Goal: Transaction & Acquisition: Obtain resource

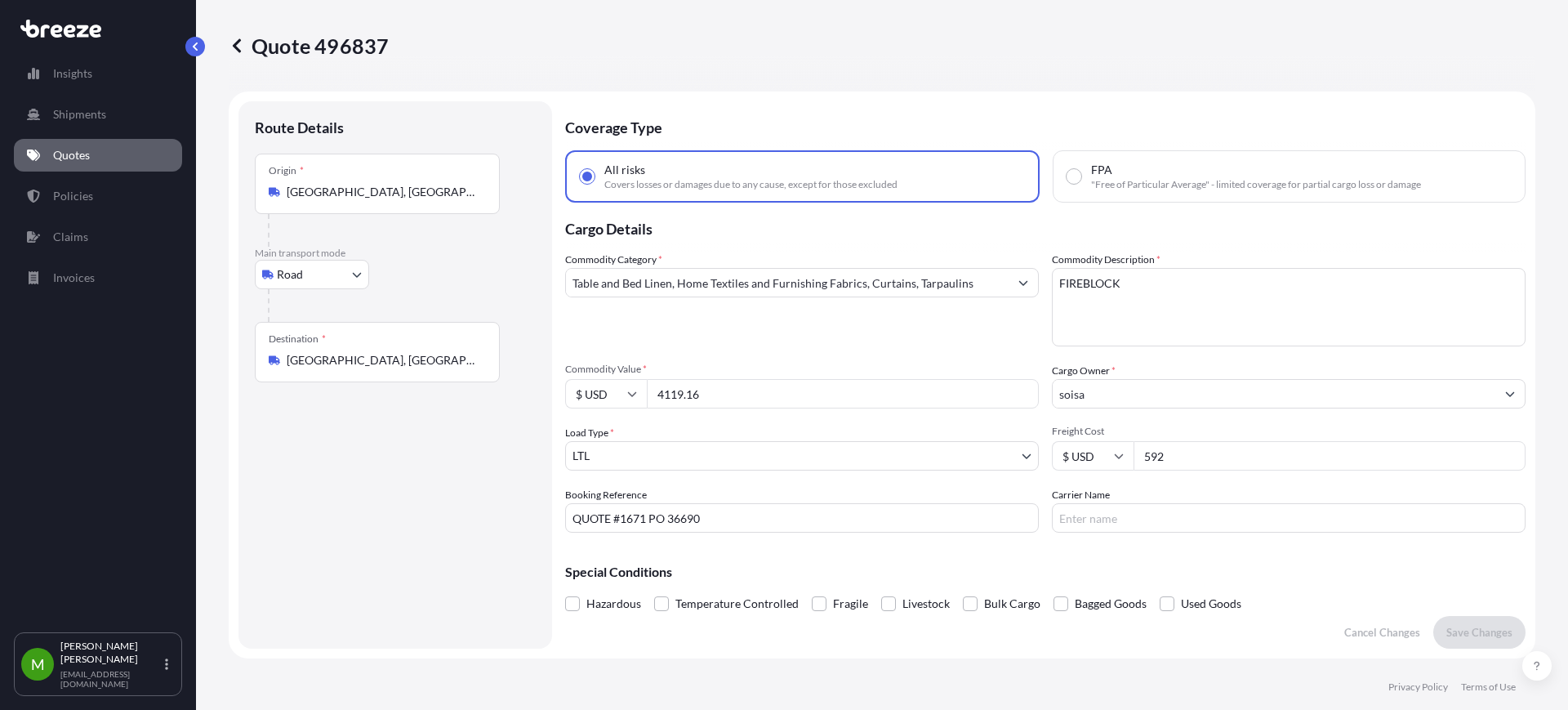
select select "Road"
select select "1"
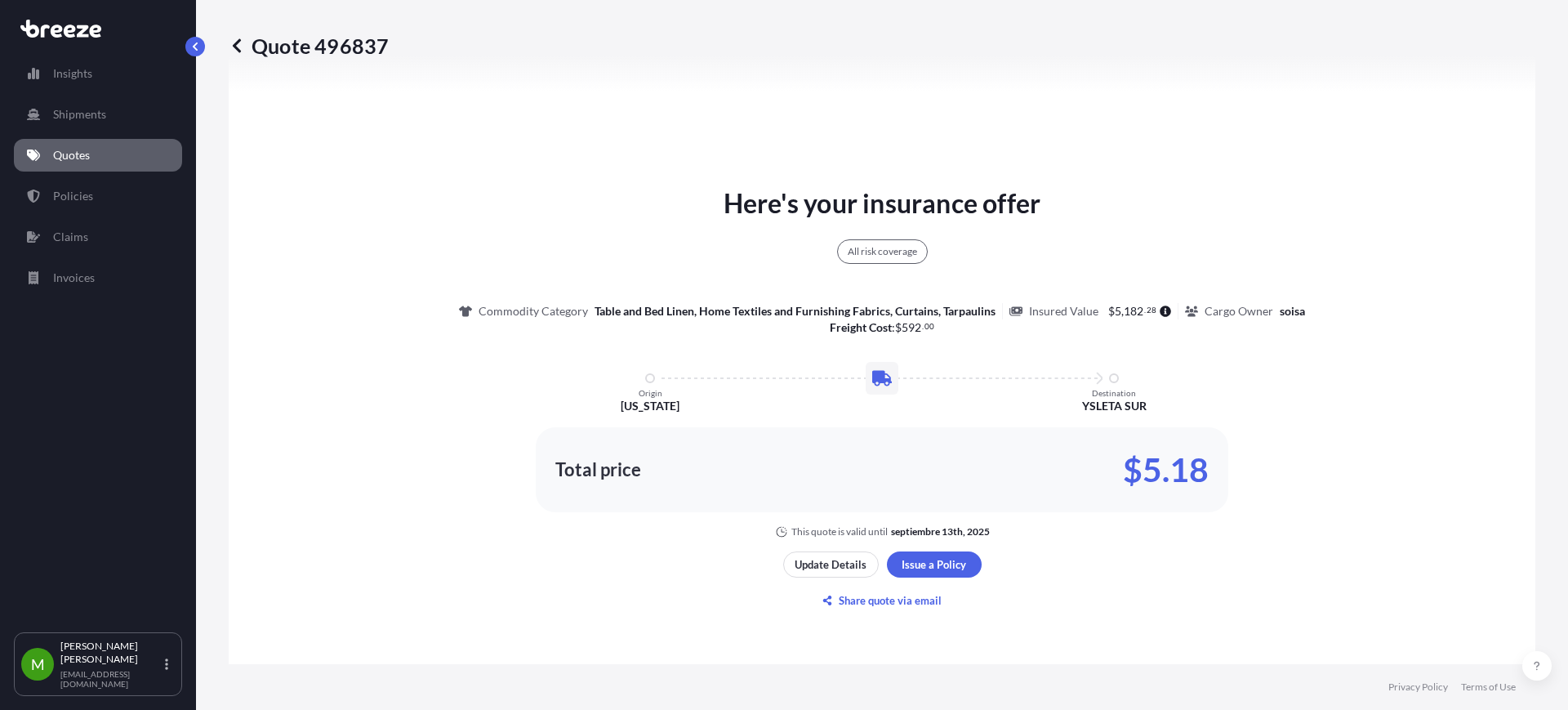
click at [77, 150] on p "Quotes" at bounding box center [71, 155] width 37 height 16
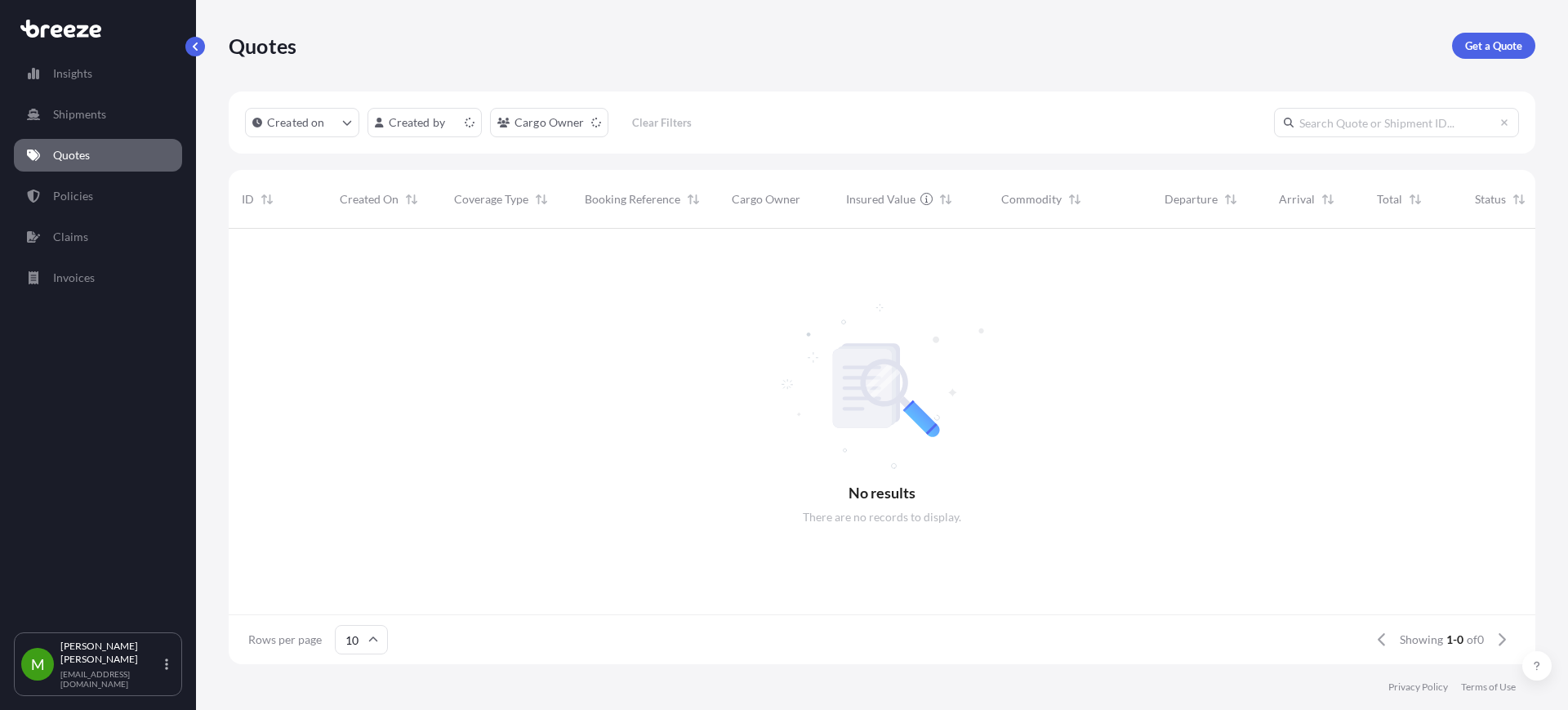
scroll to position [429, 1292]
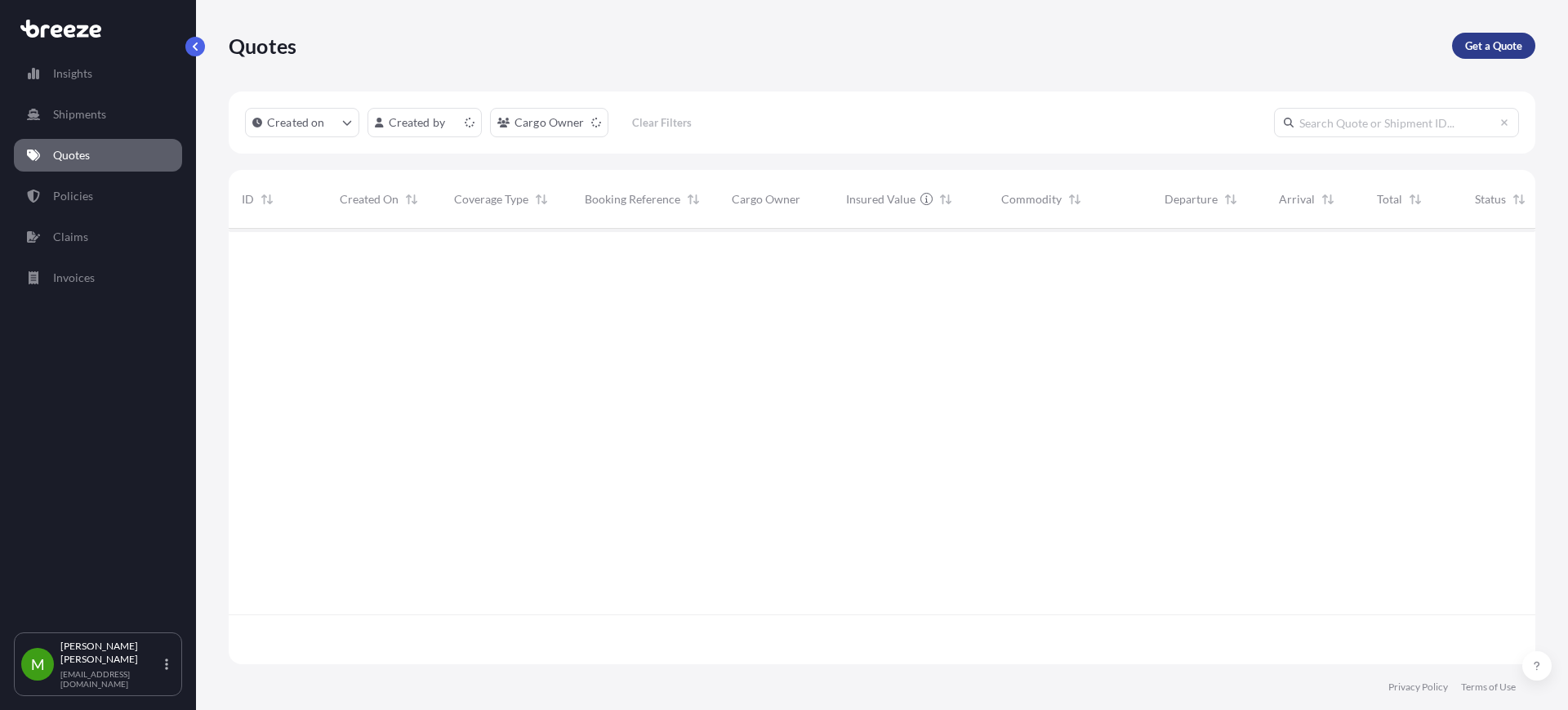
click at [1520, 38] on p "Get a Quote" at bounding box center [1493, 46] width 57 height 16
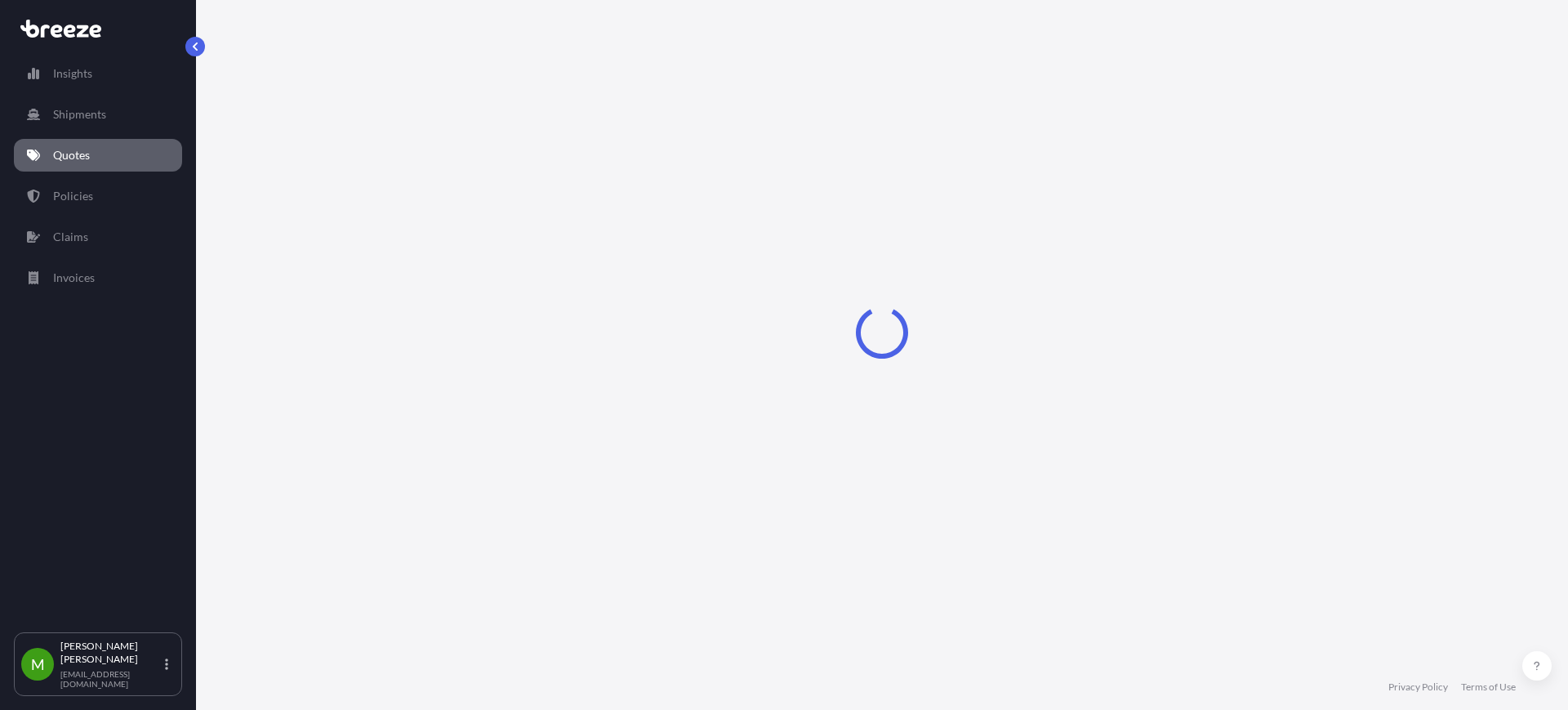
select select "Sea"
select select "1"
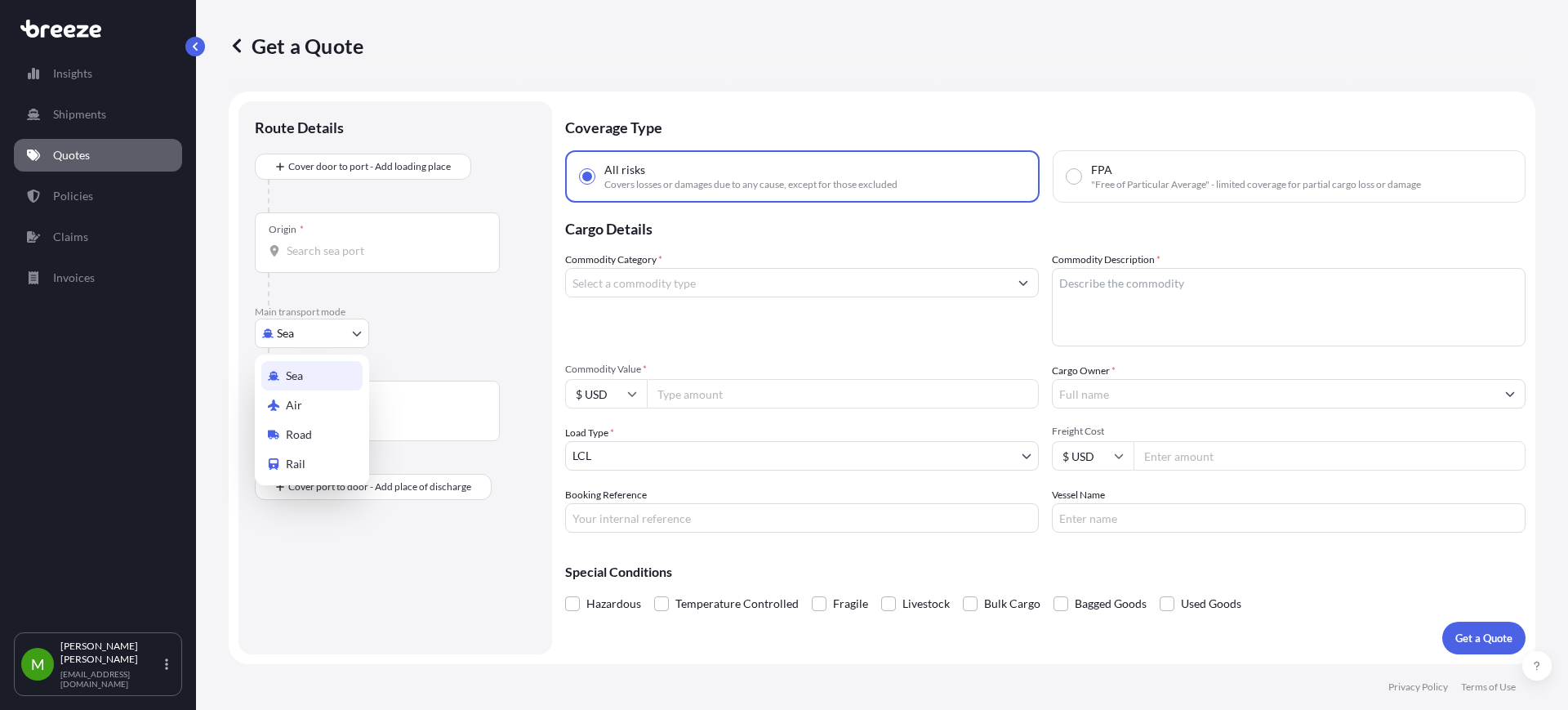
click at [355, 331] on body "Insights Shipments Quotes Policies Claims Invoices M [PERSON_NAME] [EMAIL_ADDRE…" at bounding box center [784, 355] width 1568 height 710
click at [304, 433] on span "Road" at bounding box center [298, 434] width 26 height 16
select select "Road"
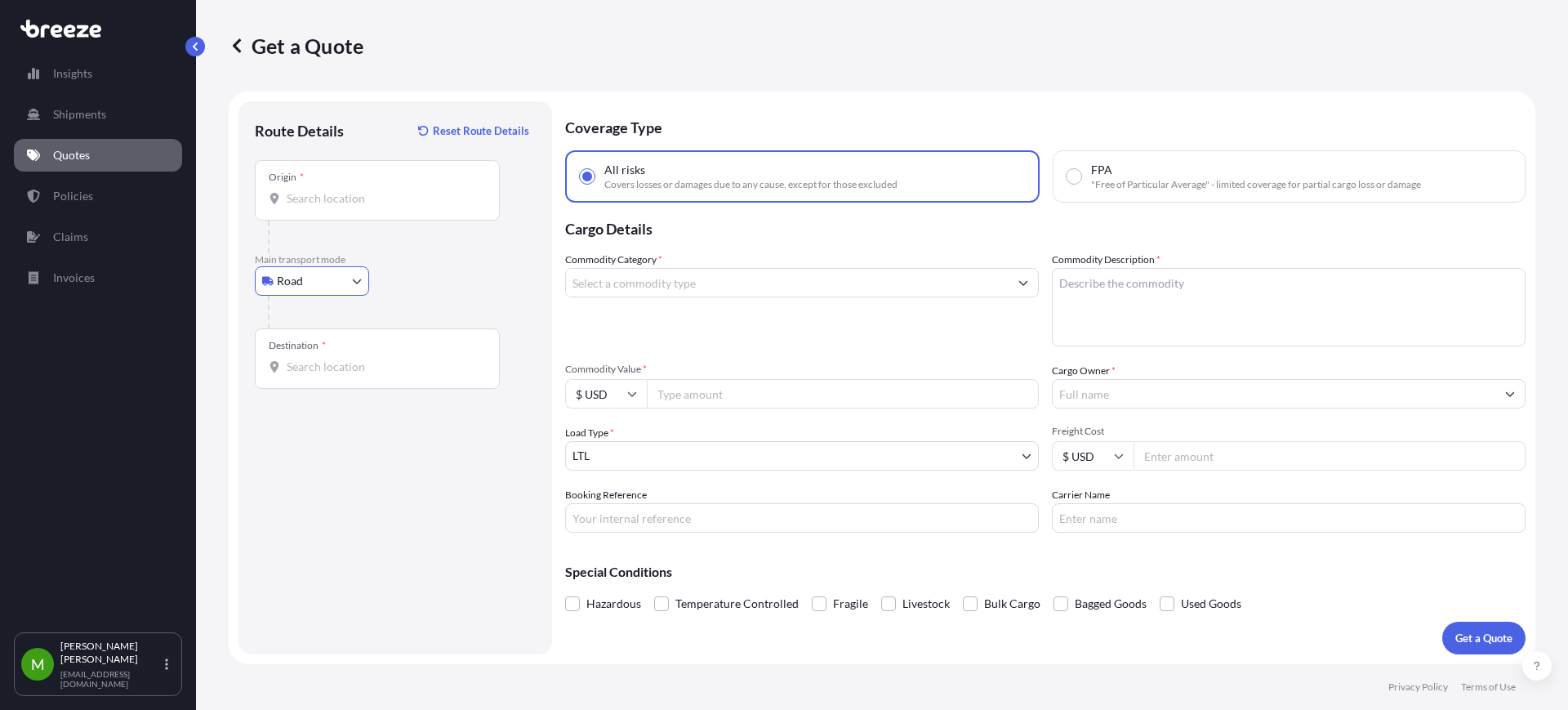
click at [340, 206] on input "Origin *" at bounding box center [383, 198] width 193 height 16
paste input "75247"
type input "[GEOGRAPHIC_DATA], [GEOGRAPHIC_DATA]"
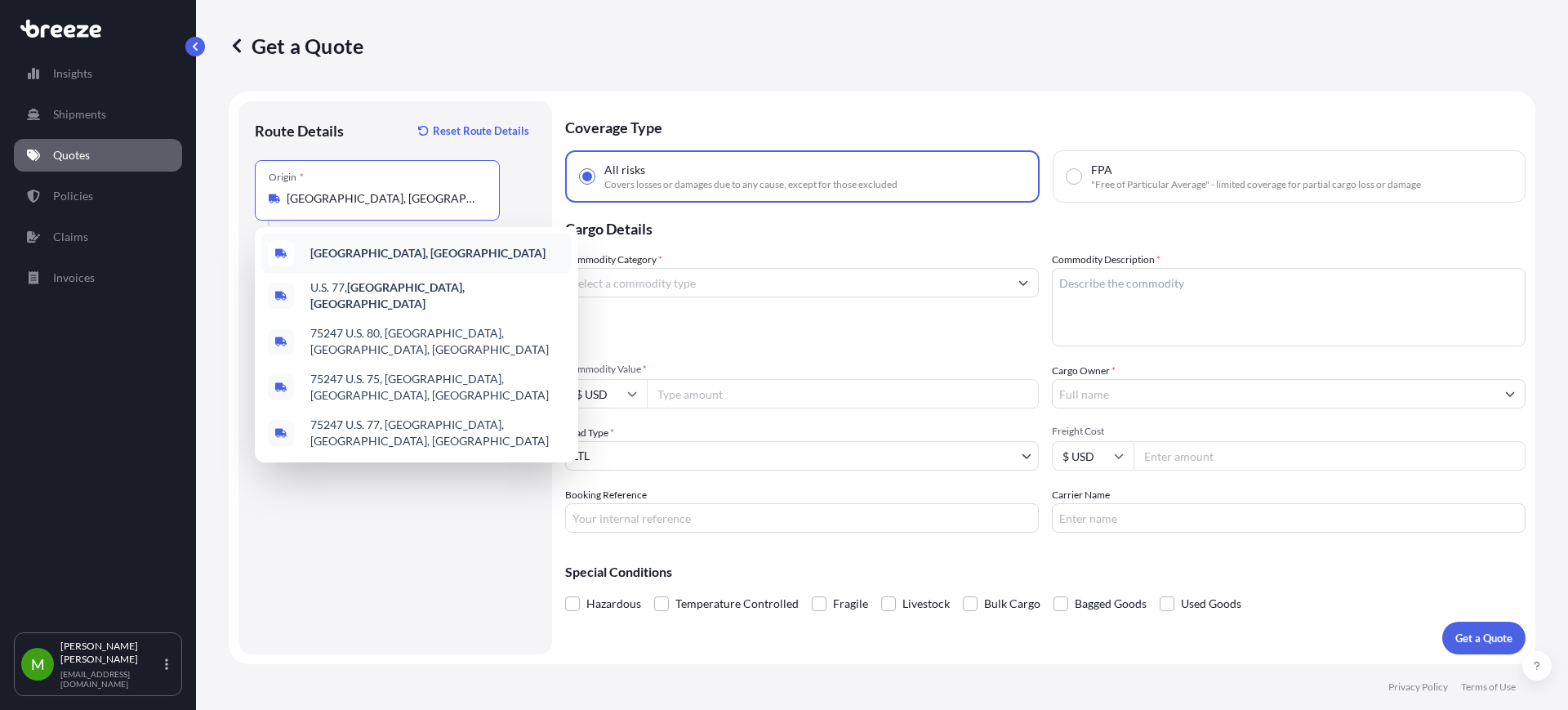
click at [395, 257] on b "[GEOGRAPHIC_DATA], [GEOGRAPHIC_DATA]" at bounding box center [428, 252] width 235 height 14
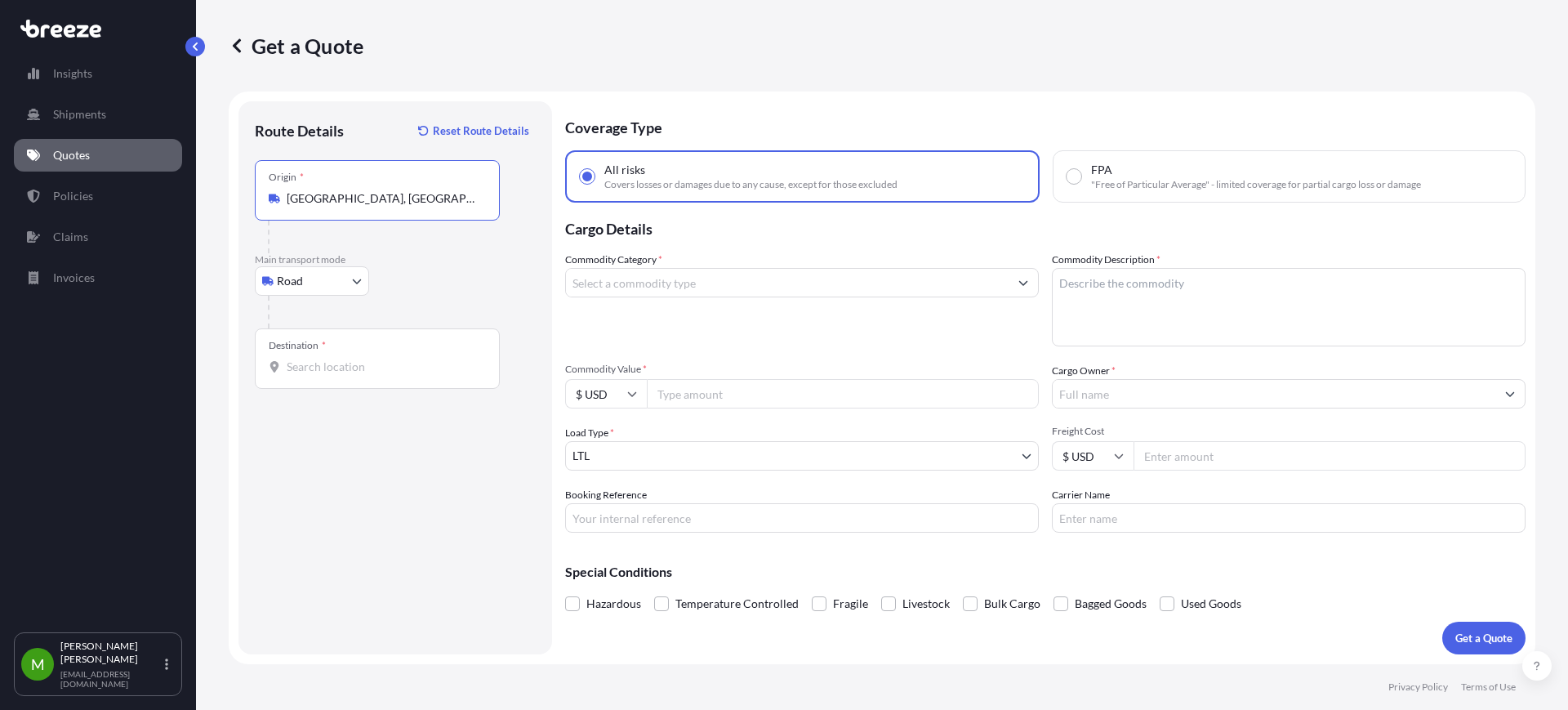
click at [325, 353] on div "Destination *" at bounding box center [377, 359] width 245 height 60
click at [325, 359] on input "Destination *" at bounding box center [383, 367] width 193 height 16
paste input "79927"
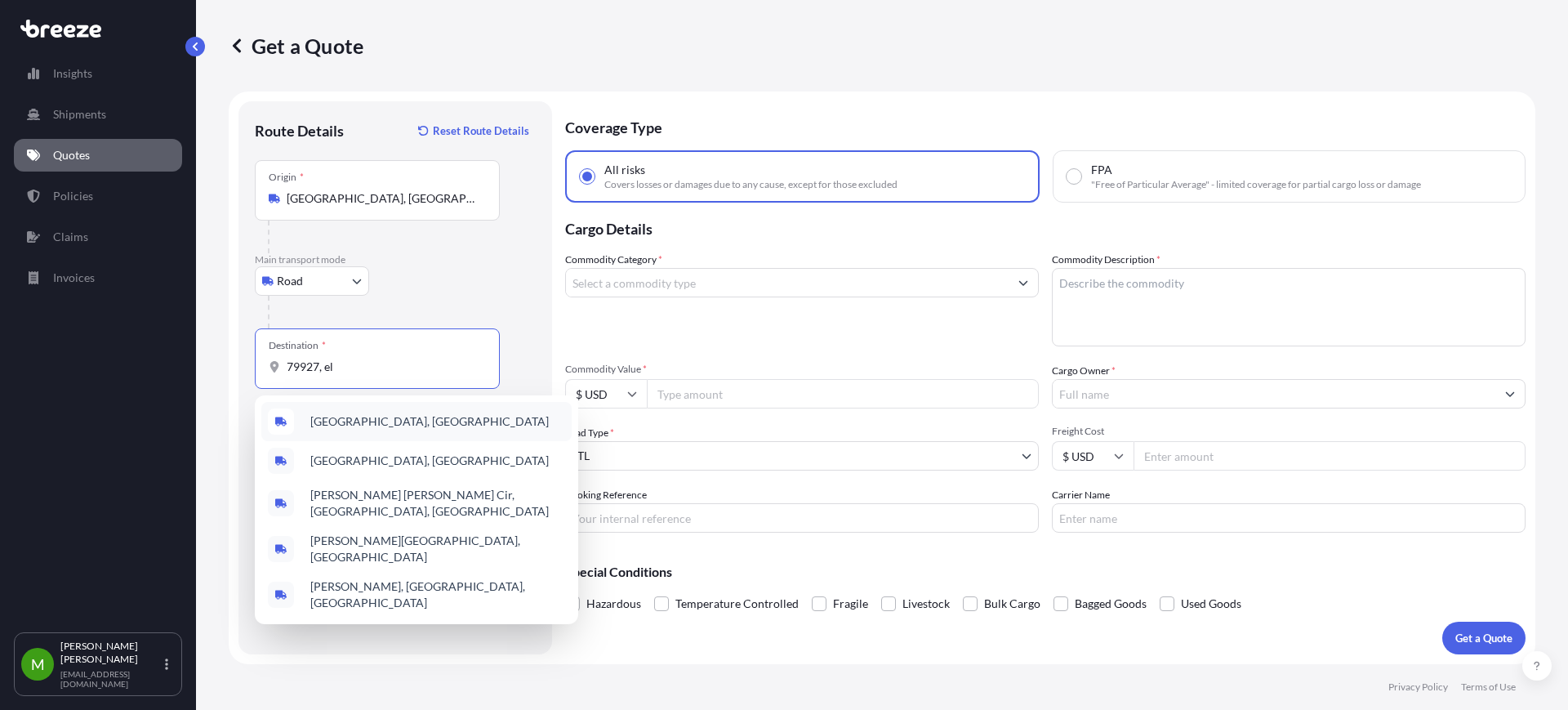
click at [358, 406] on div "[GEOGRAPHIC_DATA], [GEOGRAPHIC_DATA]" at bounding box center [416, 422] width 311 height 40
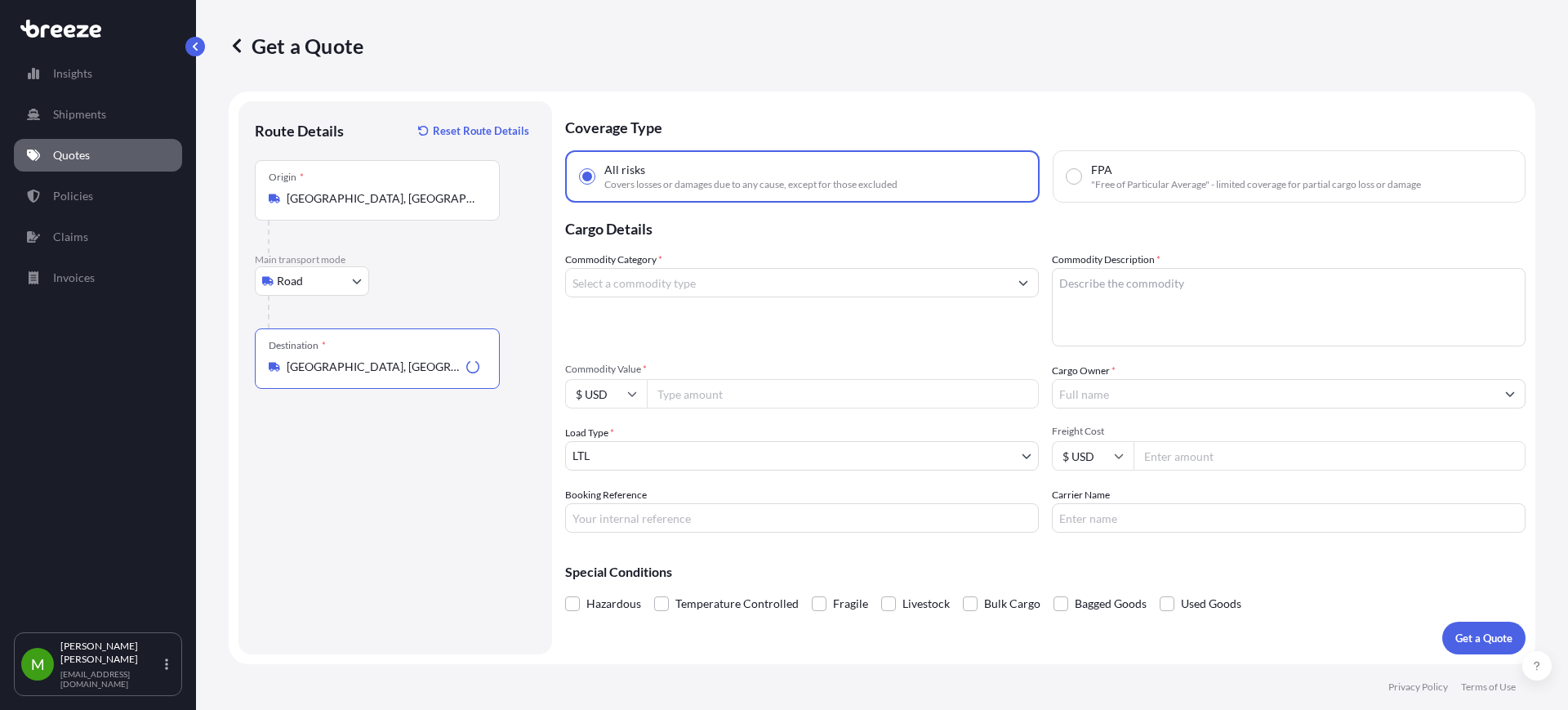
type input "[GEOGRAPHIC_DATA], [GEOGRAPHIC_DATA]"
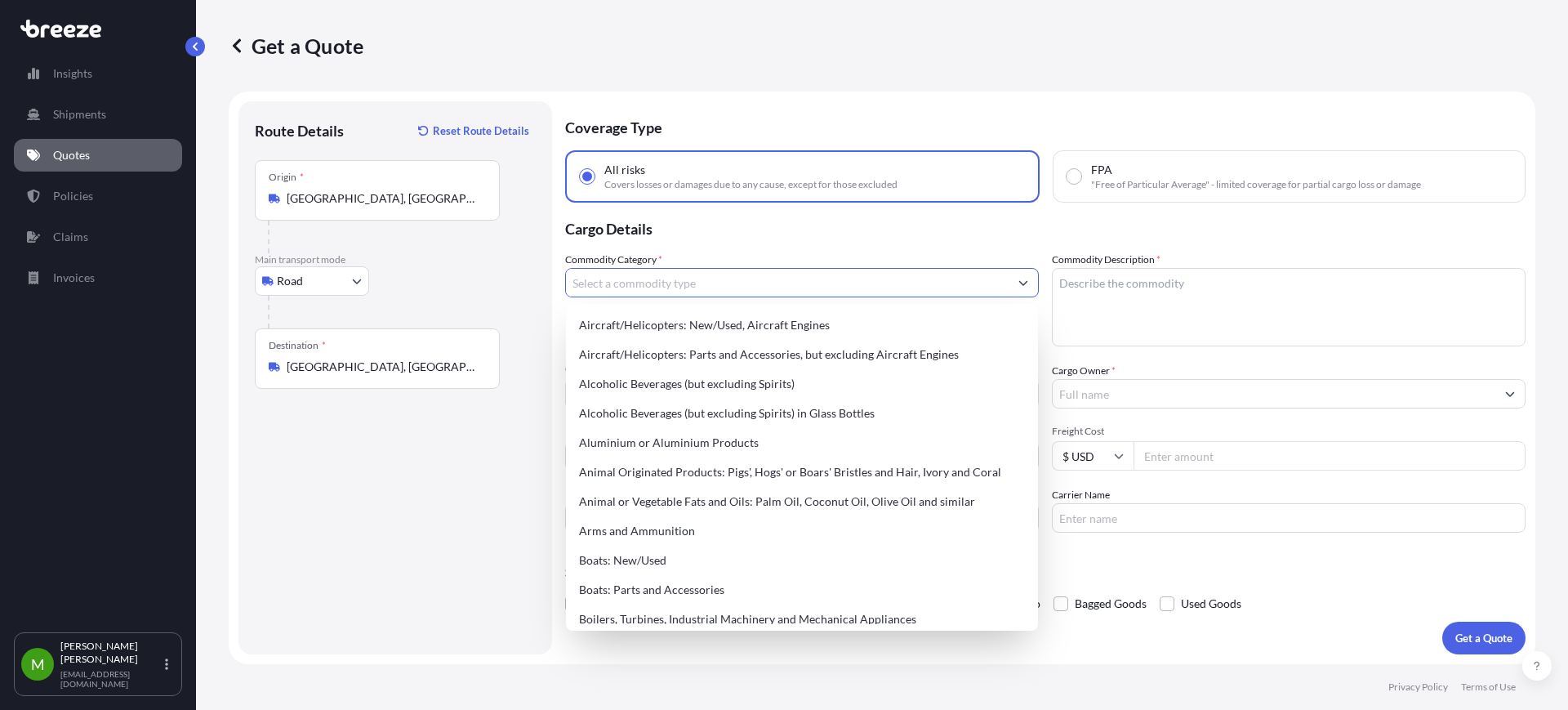
click at [678, 272] on input "Commodity Category *" at bounding box center [786, 282] width 442 height 30
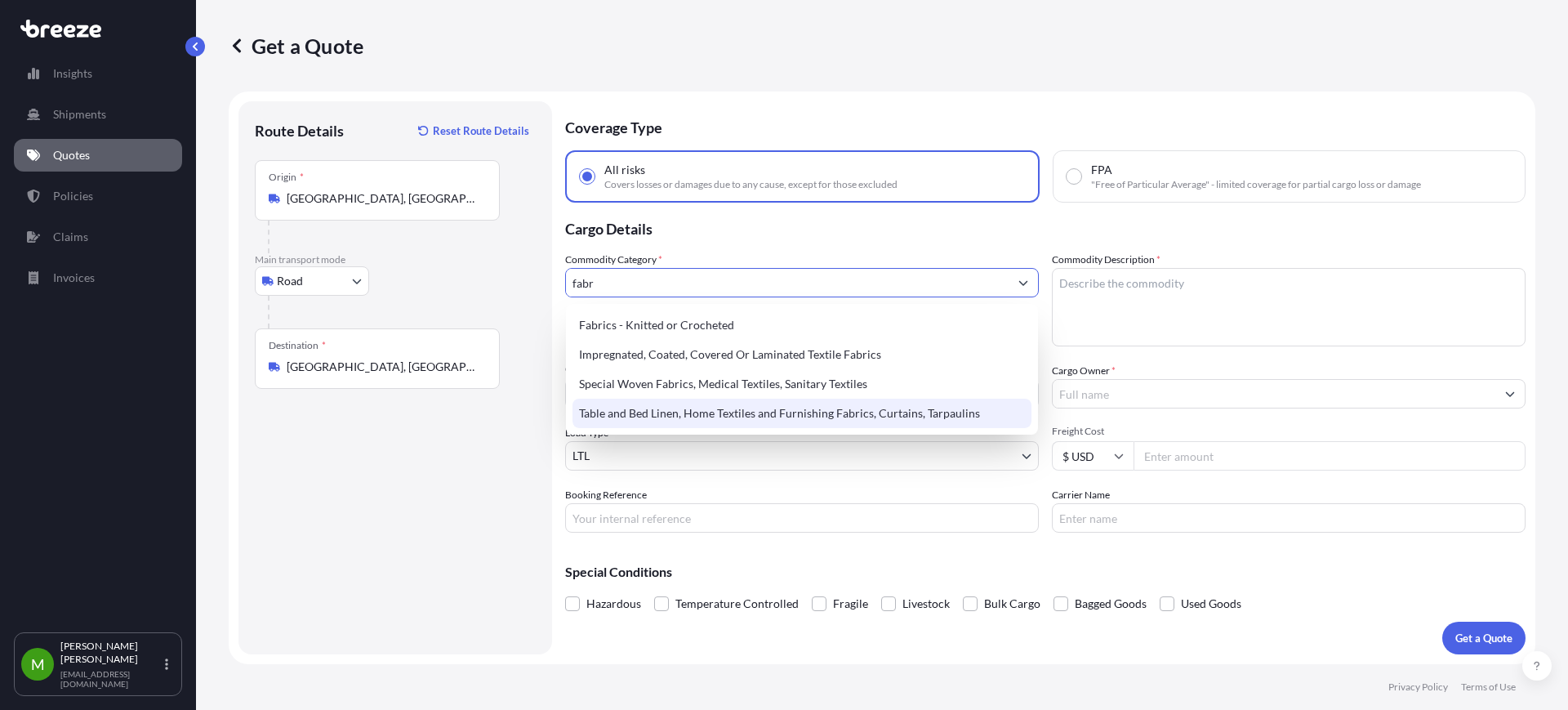
click at [705, 410] on div "Table and Bed Linen, Home Textiles and Furnishing Fabrics, Curtains, Tarpaulins" at bounding box center [802, 414] width 459 height 30
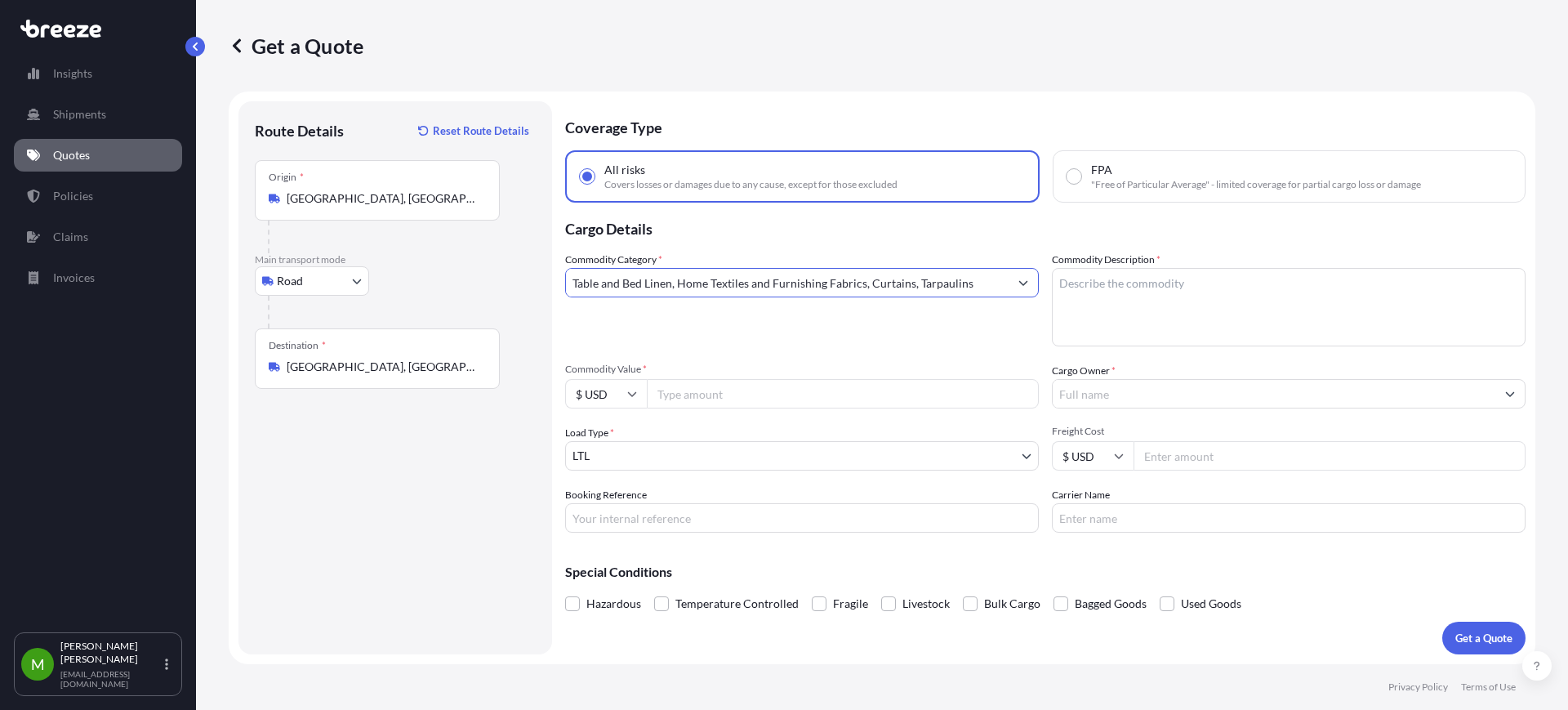
type input "Table and Bed Linen, Home Textiles and Furnishing Fabrics, Curtains, Tarpaulins"
click at [1145, 277] on textarea "Commodity Description *" at bounding box center [1289, 306] width 474 height 78
type textarea "leather"
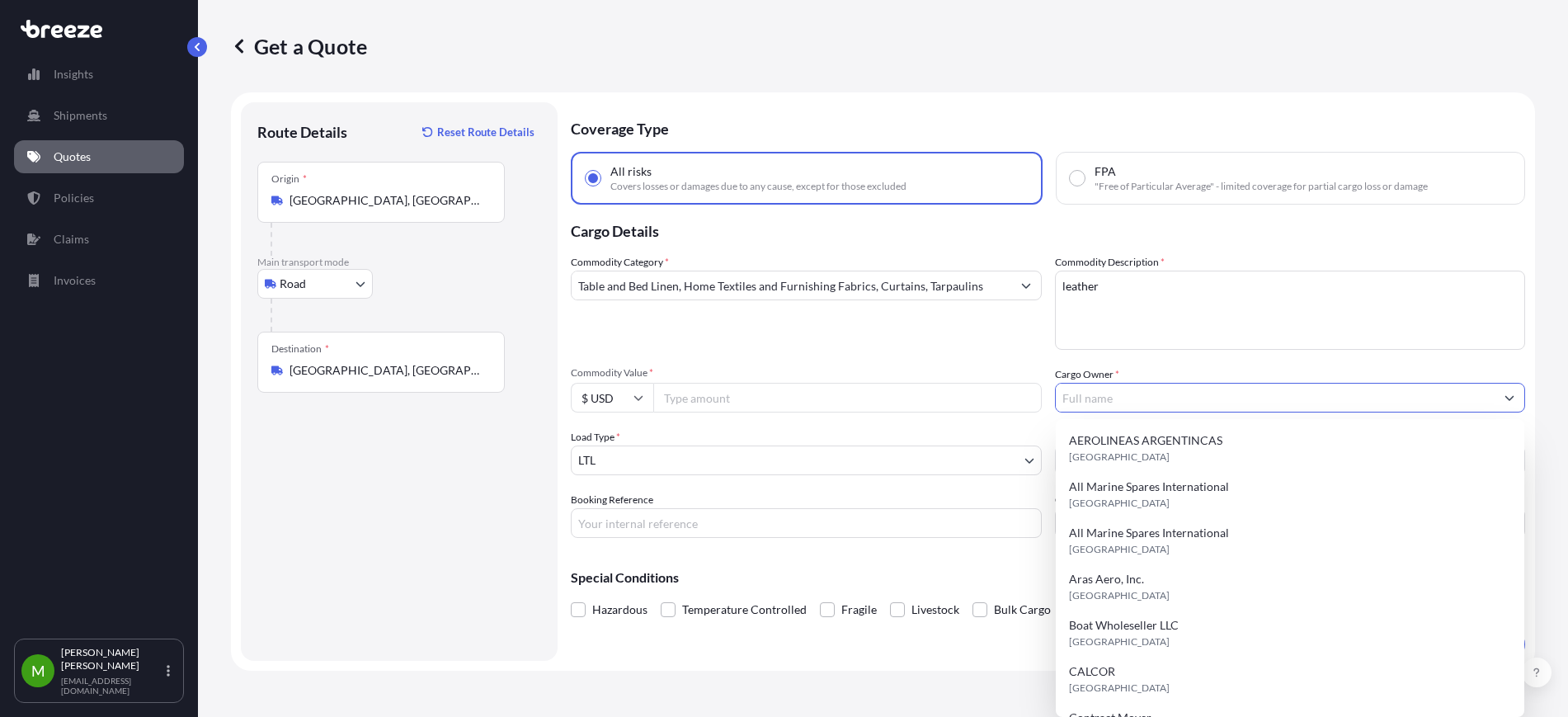
click at [1138, 397] on input "Cargo Owner *" at bounding box center [1275, 398] width 439 height 30
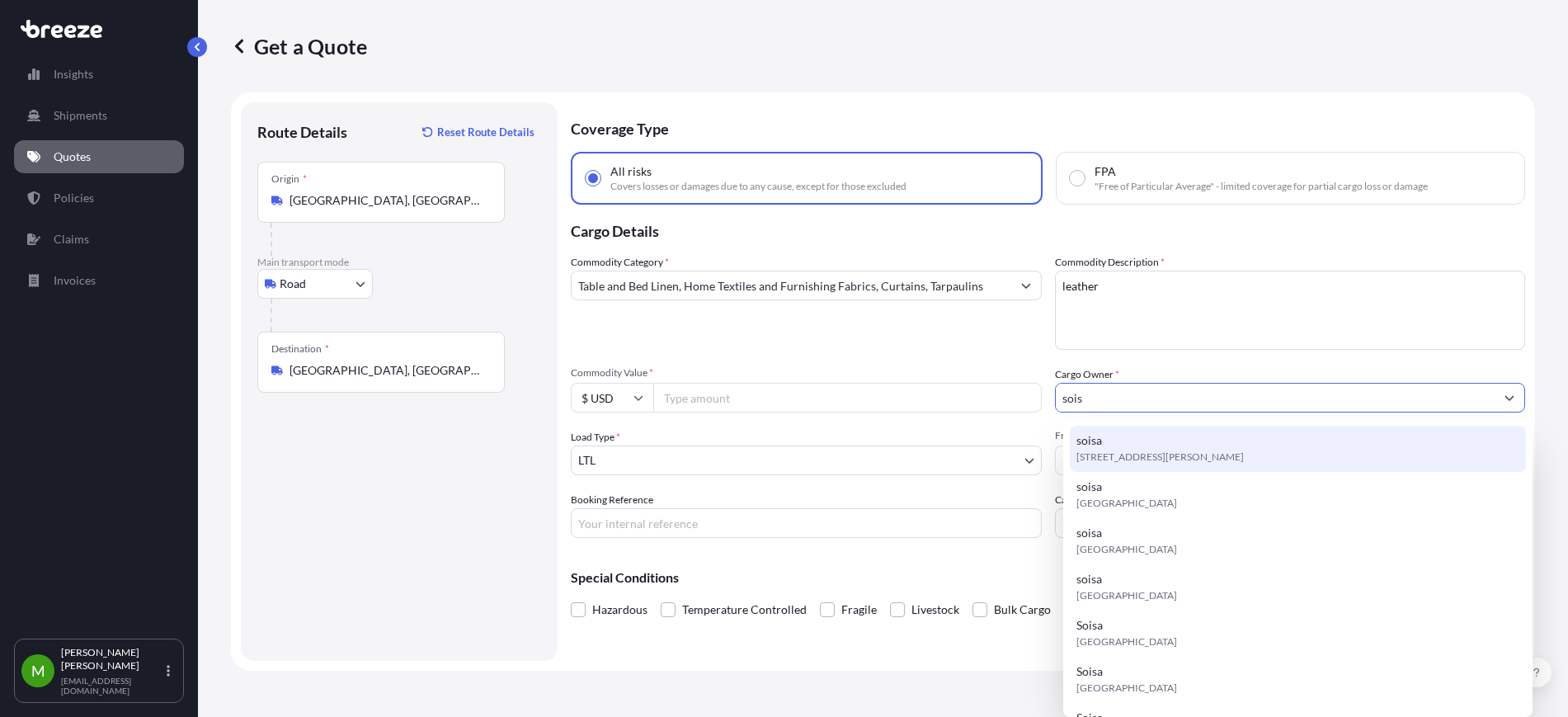
click at [1163, 447] on div "soisa [STREET_ADDRESS][PERSON_NAME]" at bounding box center [1297, 449] width 456 height 46
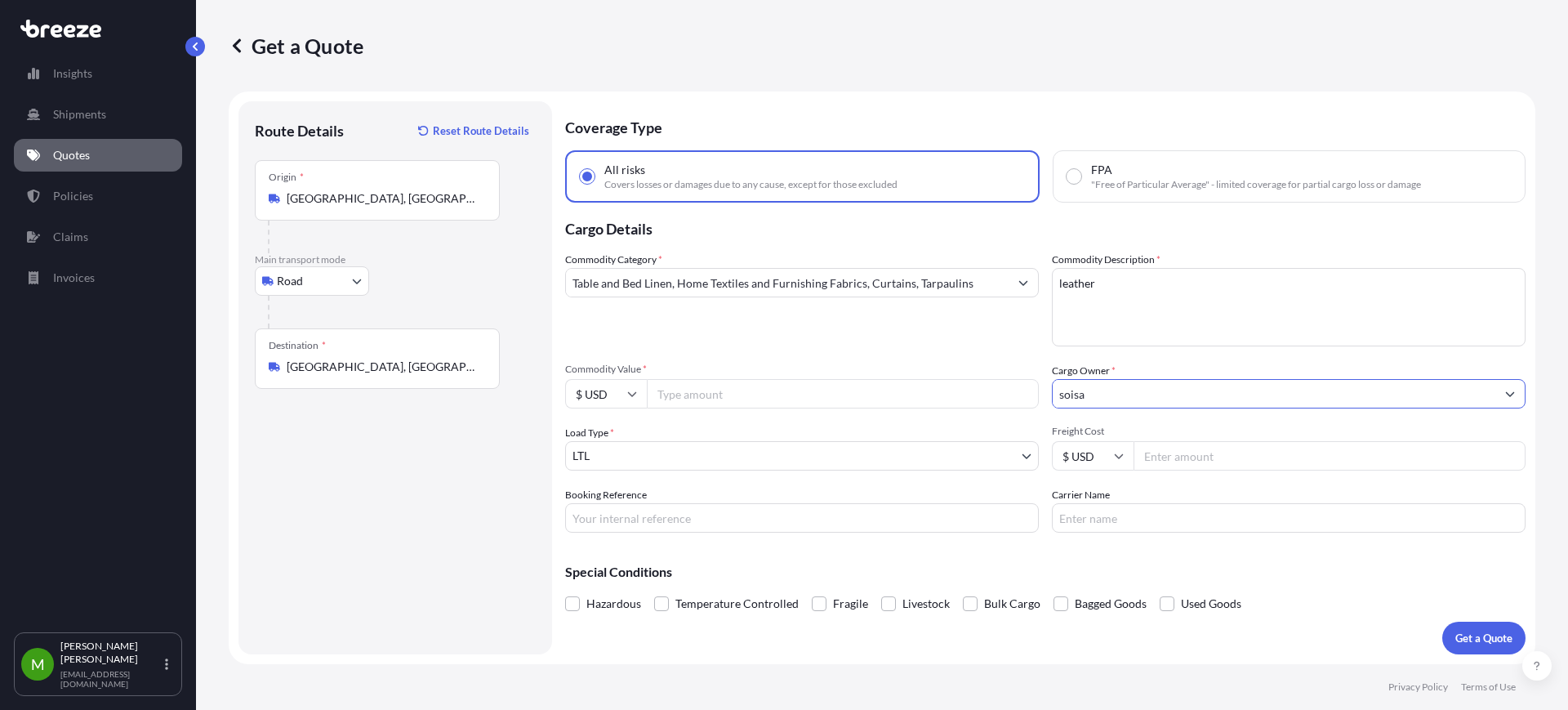
type input "soisa"
click at [1145, 457] on input "Freight Cost" at bounding box center [1329, 456] width 392 height 30
click at [862, 406] on input "Commodity Value *" at bounding box center [842, 394] width 392 height 30
type input "18995.55"
click at [1175, 463] on input "Freight Cost" at bounding box center [1329, 456] width 392 height 30
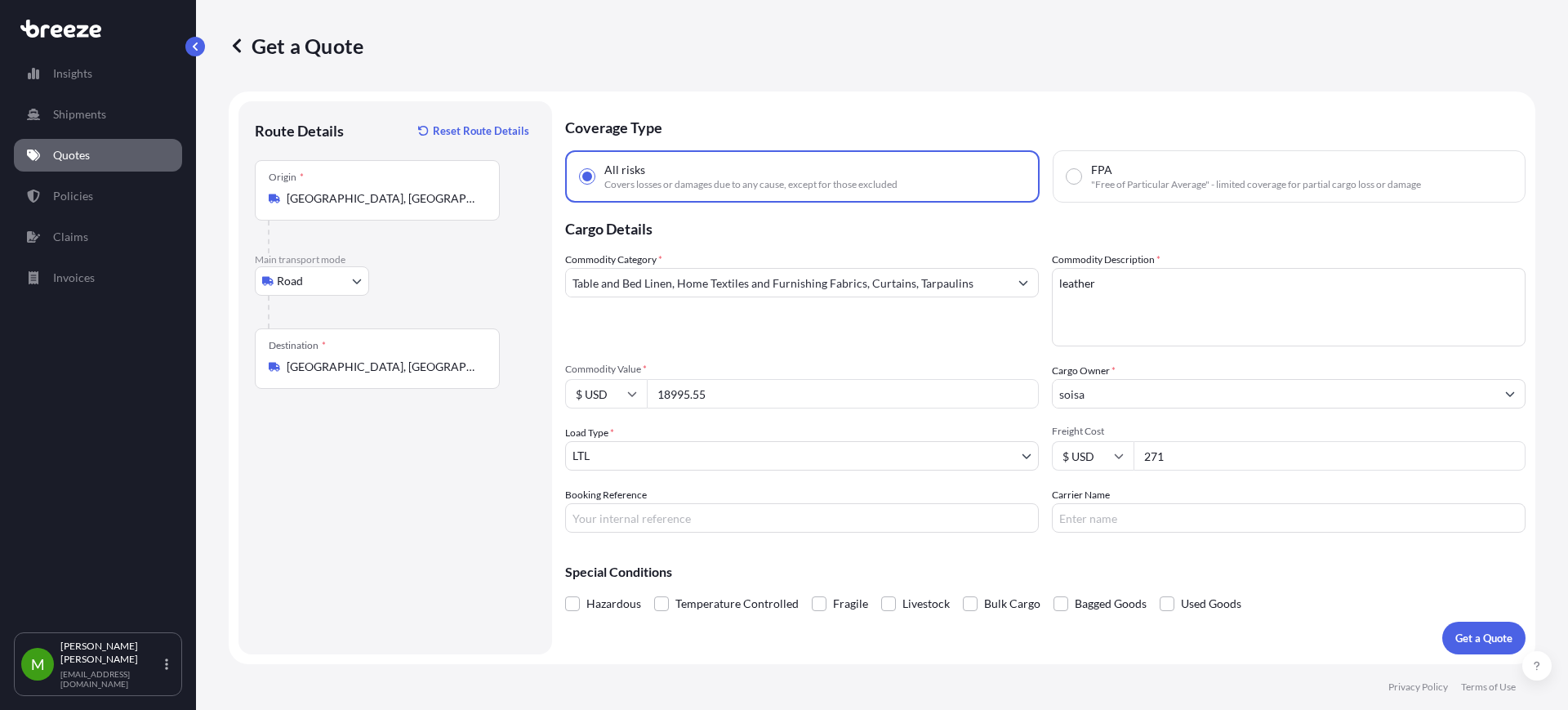
type input "271"
click at [672, 522] on input "Booking Reference" at bounding box center [802, 518] width 474 height 30
paste input "QUOTE #1672 PO 36402"
type input "QUOTE #1672 PO 36402"
click at [1465, 634] on p "Get a Quote" at bounding box center [1483, 638] width 57 height 16
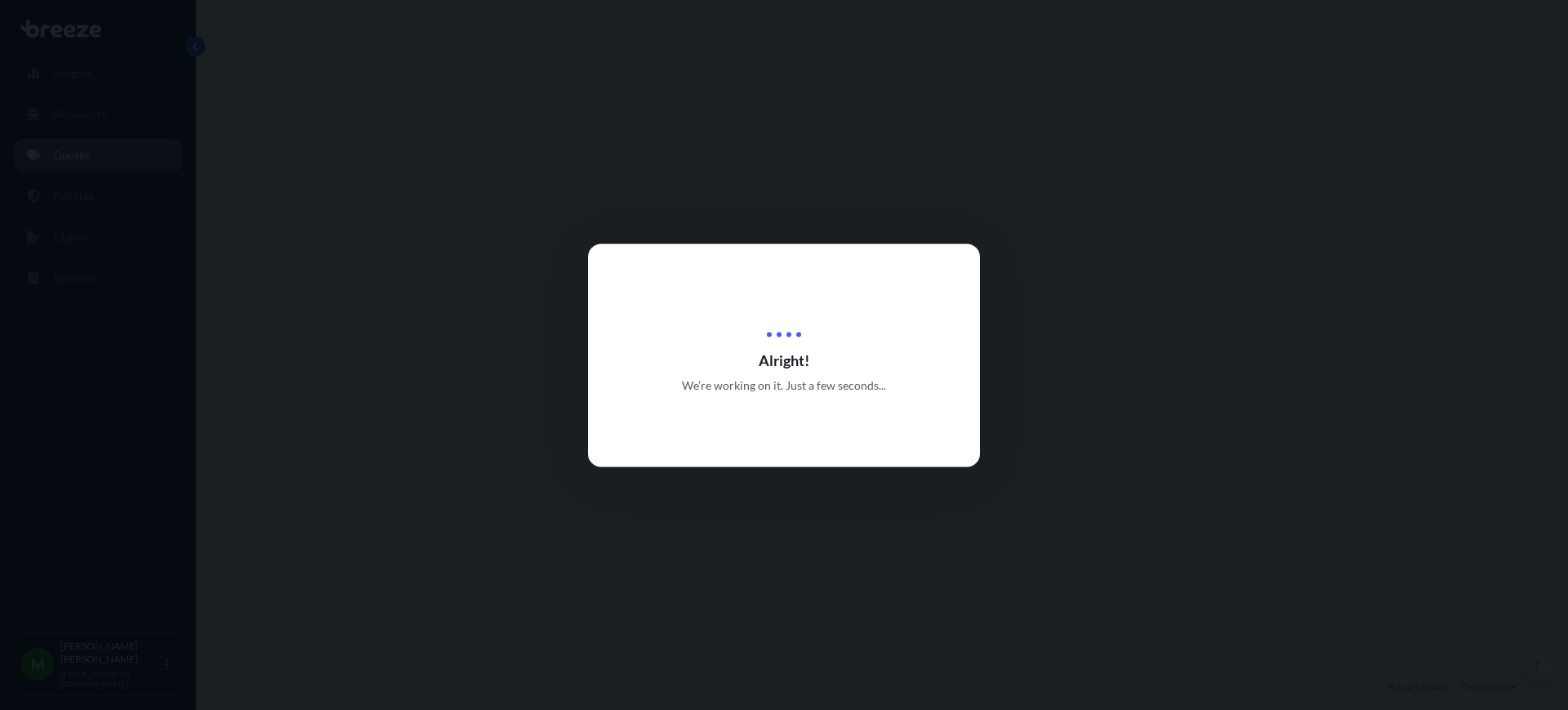
select select "Road"
select select "1"
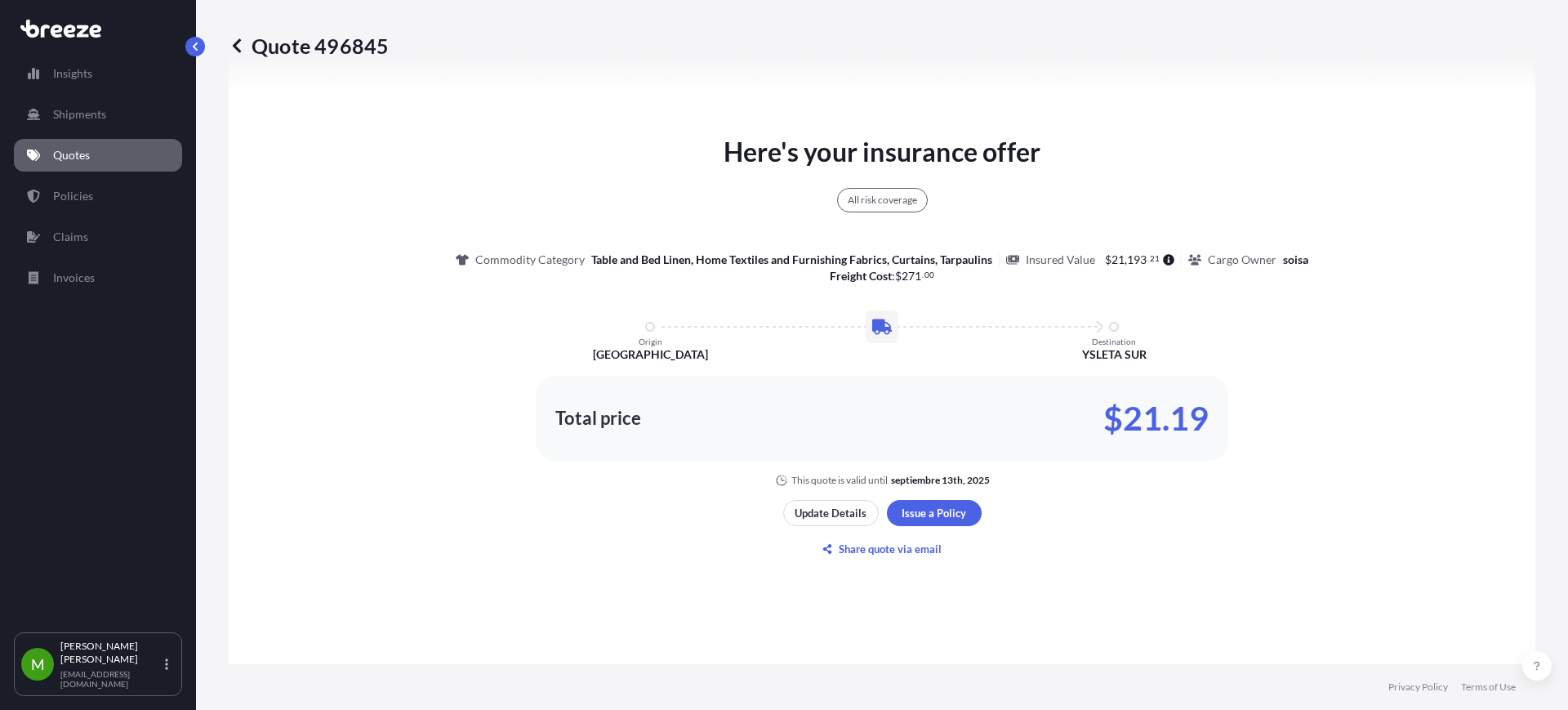
scroll to position [899, 0]
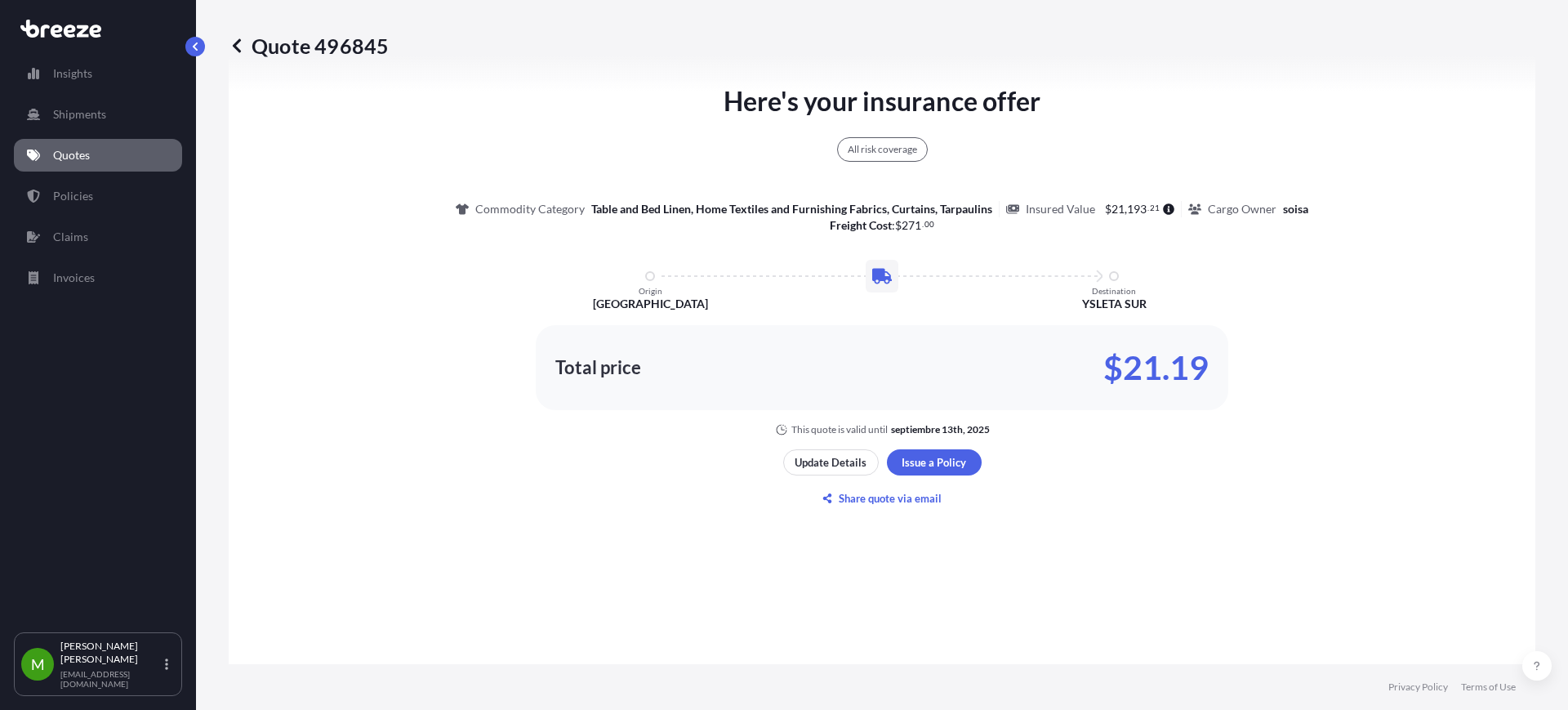
click at [1464, 333] on div "Here's your insurance offer All risk coverage Commodity Category Table and Bed …" at bounding box center [882, 259] width 1261 height 355
